Goal: Register for event/course

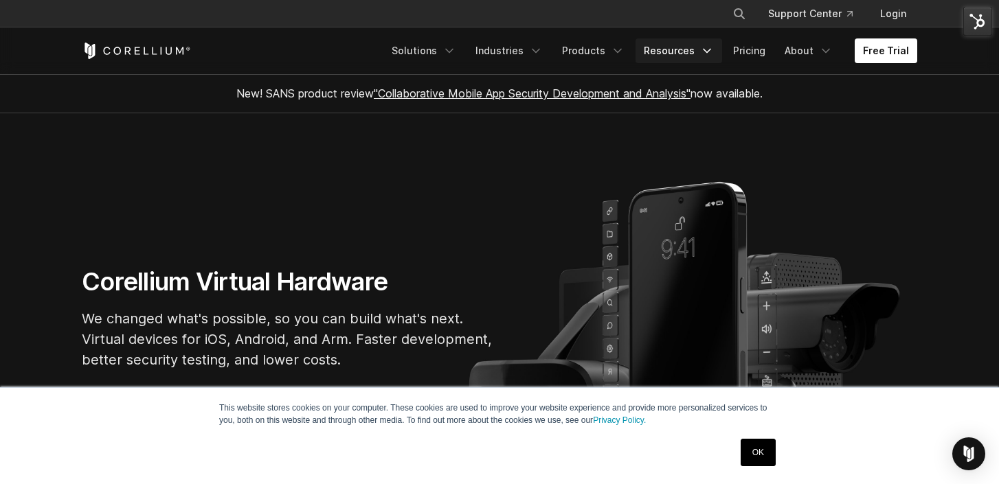
click at [706, 49] on icon "Navigation Menu" at bounding box center [707, 51] width 14 height 14
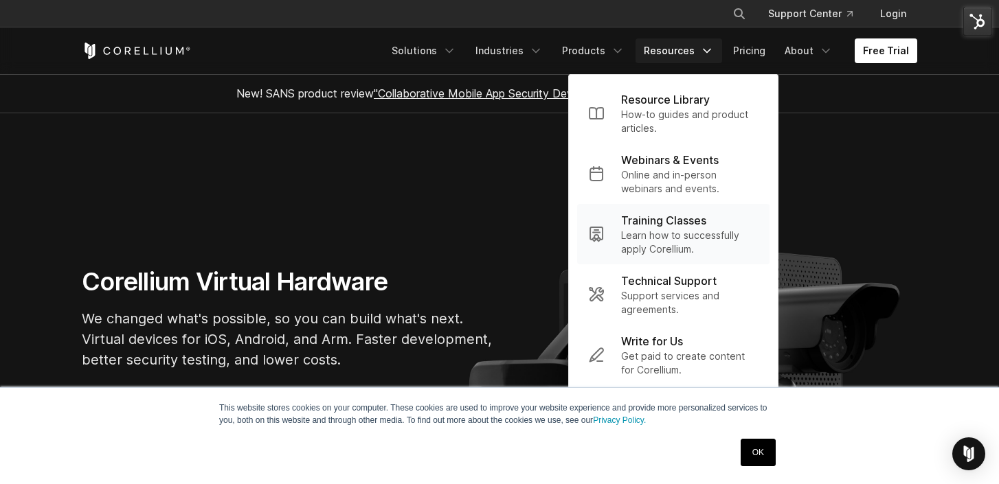
click at [704, 224] on p "Training Classes" at bounding box center [663, 220] width 85 height 16
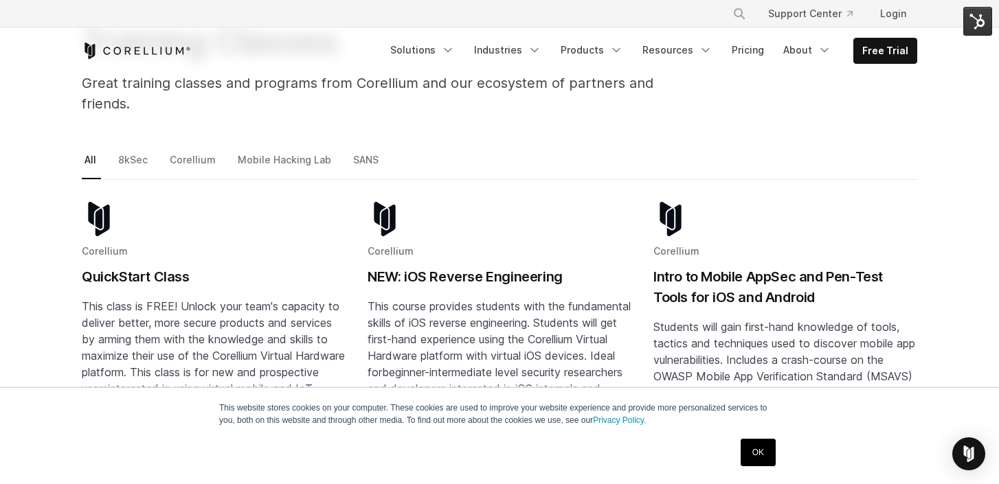
scroll to position [139, 0]
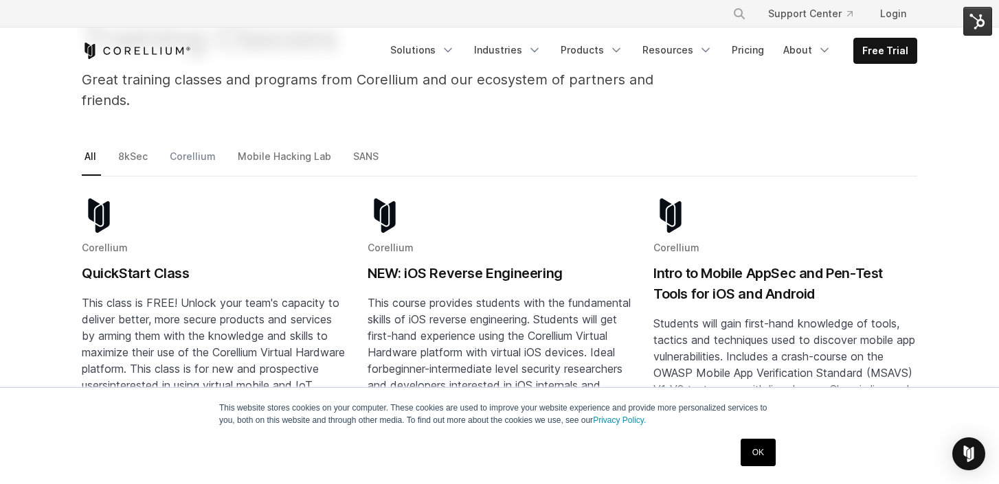
click at [197, 148] on link "Corellium" at bounding box center [194, 162] width 54 height 29
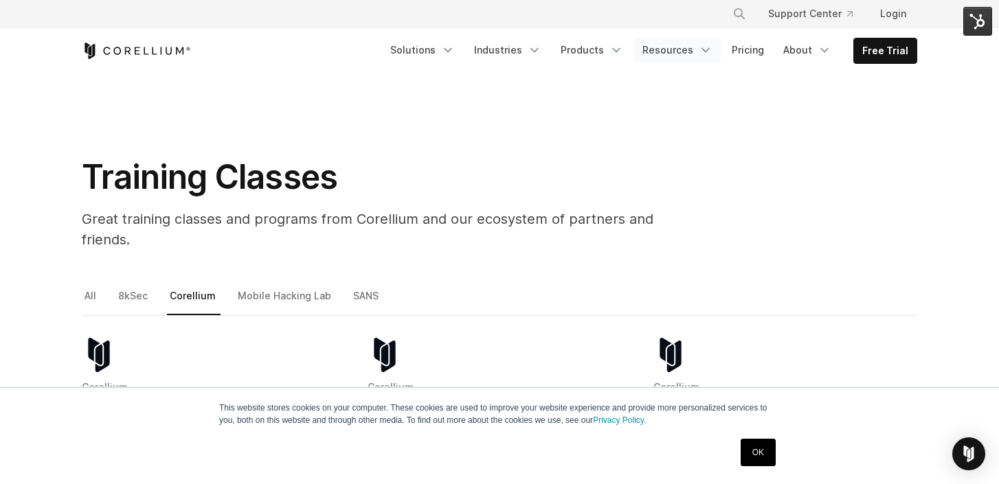
click at [713, 51] on icon "Navigation Menu" at bounding box center [706, 50] width 14 height 14
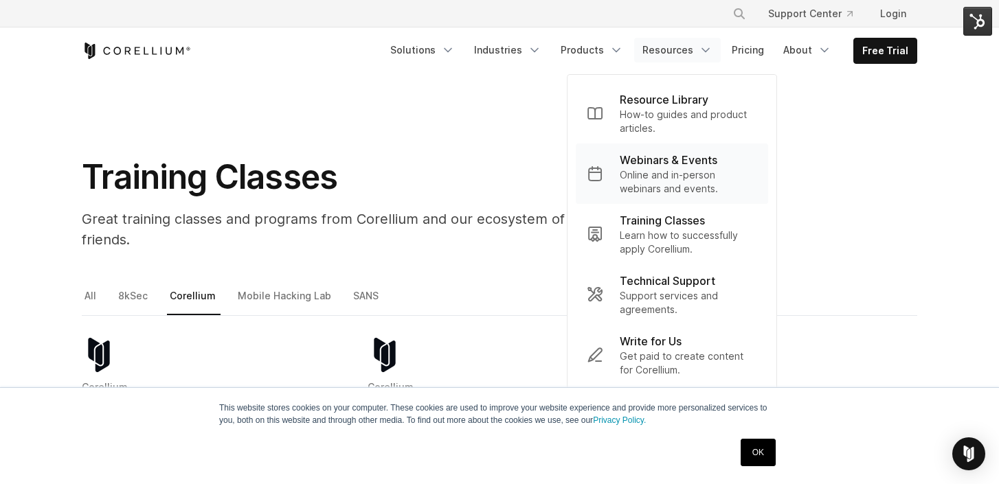
click at [669, 179] on p "Online and in-person webinars and events." at bounding box center [688, 181] width 137 height 27
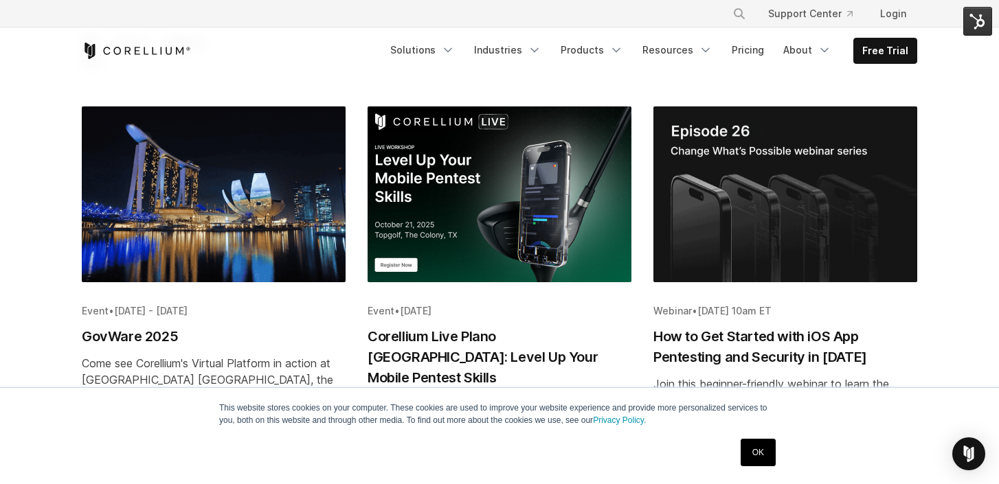
scroll to position [238, 0]
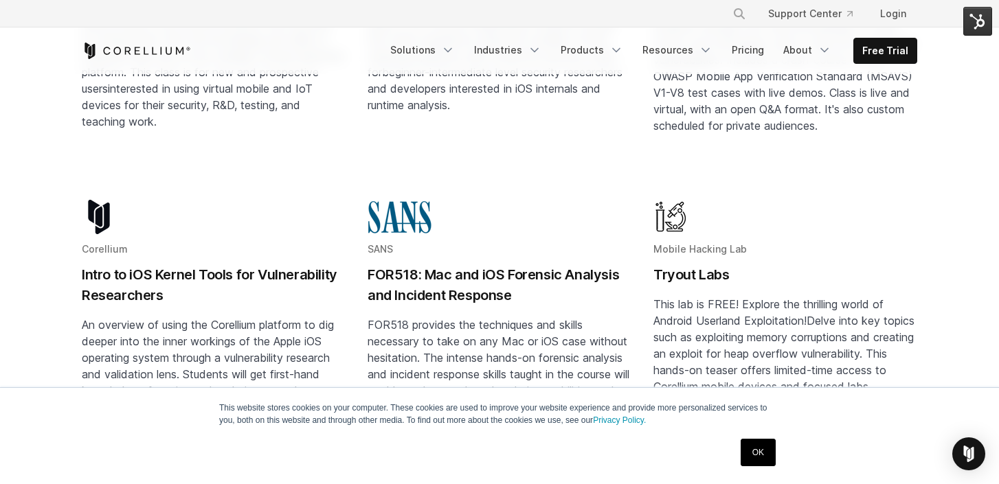
scroll to position [484, 0]
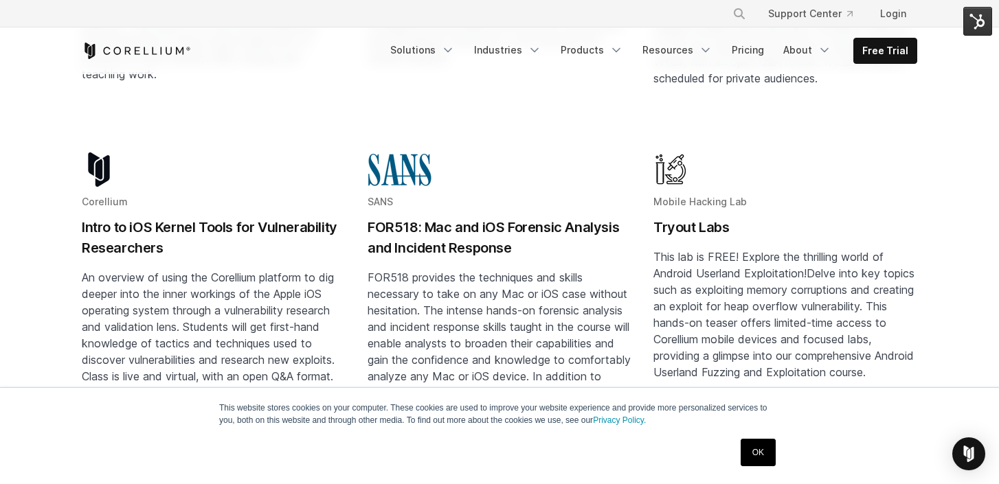
click at [756, 453] on link "OK" at bounding box center [758, 452] width 35 height 27
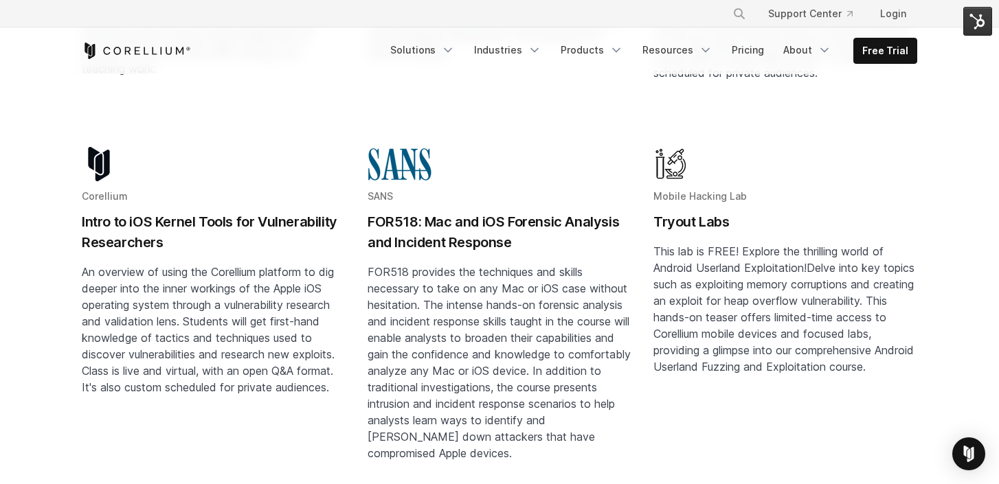
scroll to position [483, 0]
